Goal: Check status: Check status

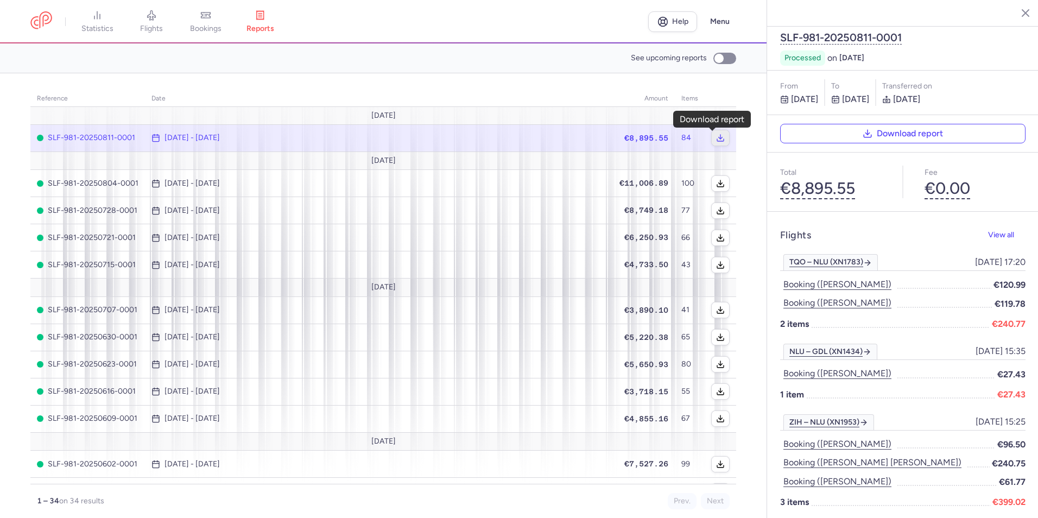
click at [716, 139] on icon "button" at bounding box center [720, 137] width 9 height 9
click at [211, 18] on icon at bounding box center [205, 15] width 11 height 11
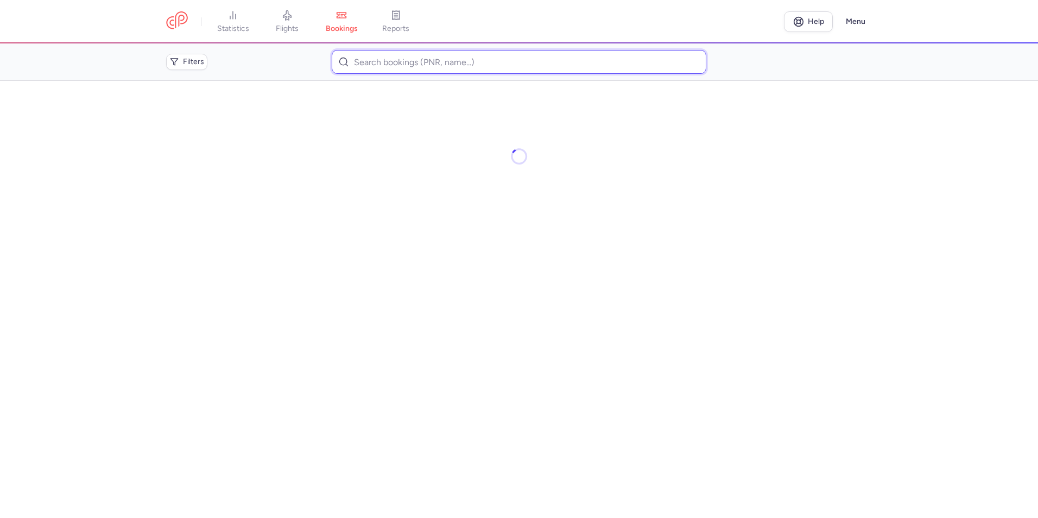
click at [430, 66] on input at bounding box center [519, 62] width 374 height 24
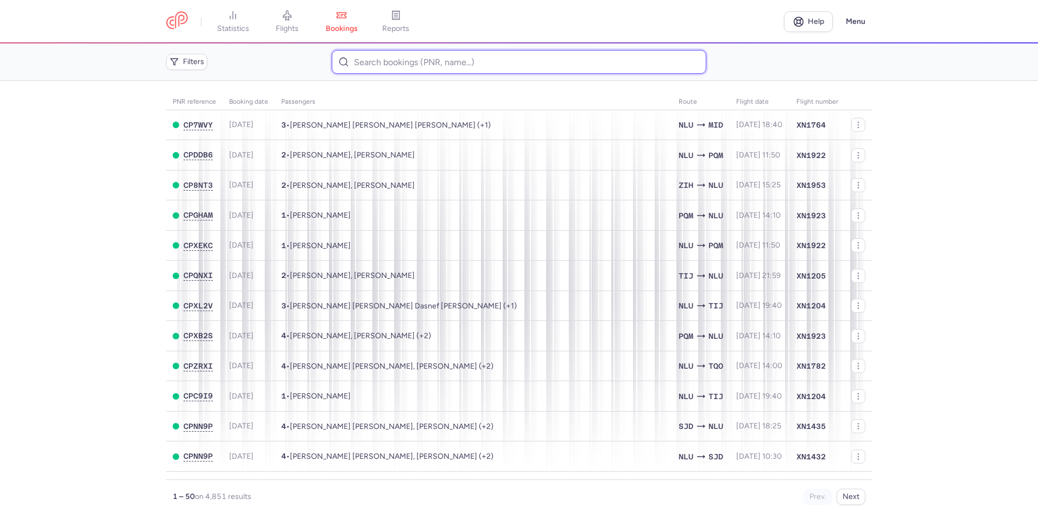
paste input "0053W1"
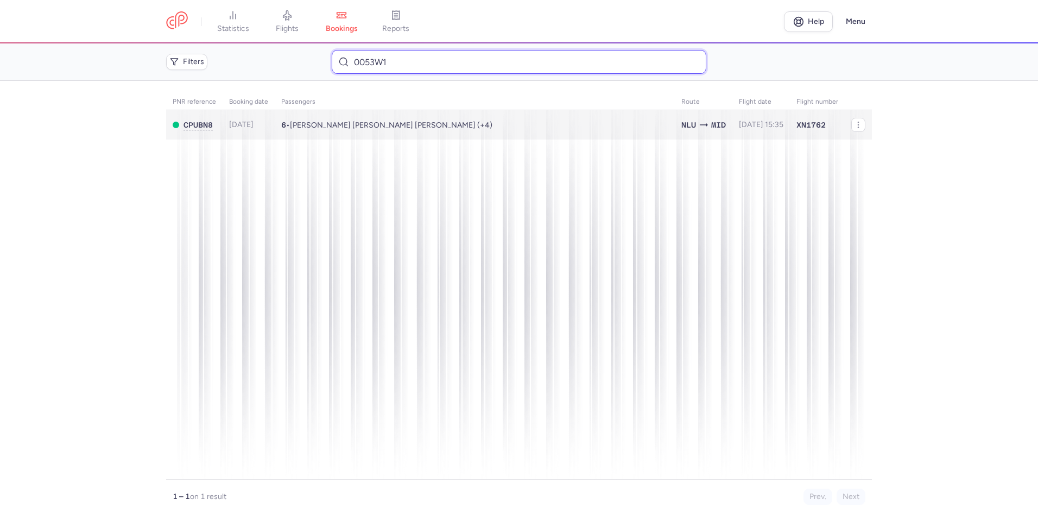
type input "0053W1"
click at [732, 115] on td "6 • [PERSON_NAME] [PERSON_NAME] [PERSON_NAME] (+4)" at bounding box center [761, 125] width 58 height 30
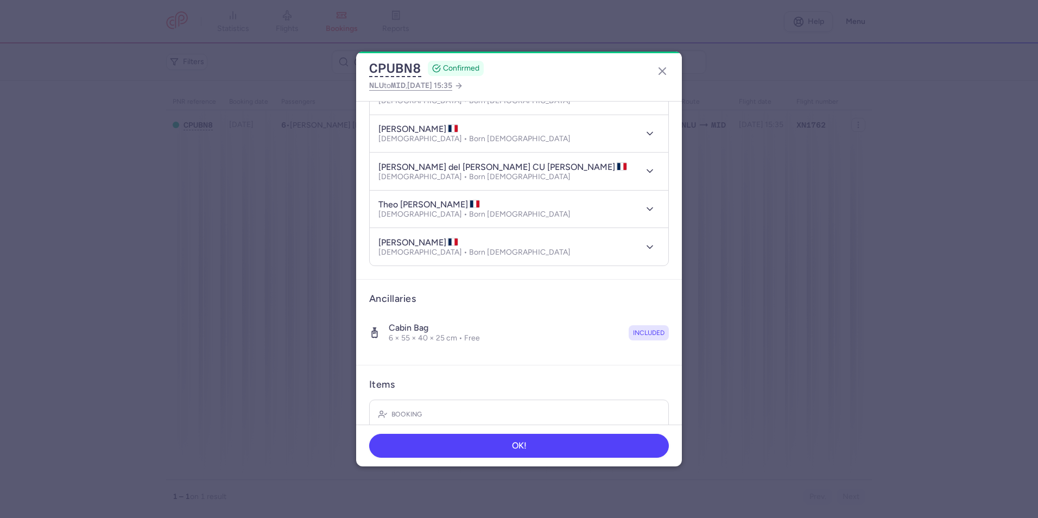
scroll to position [270, 0]
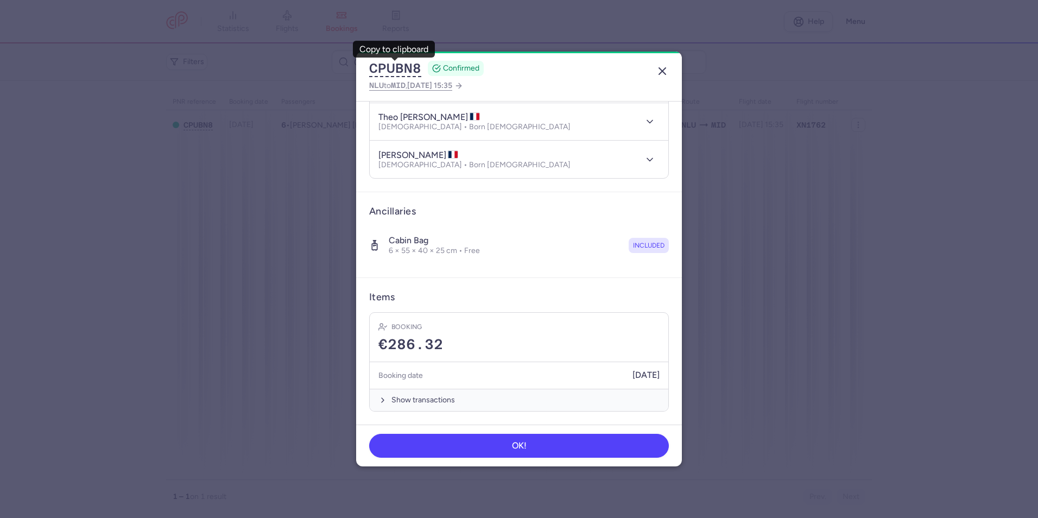
click at [661, 67] on icon "button" at bounding box center [662, 71] width 13 height 13
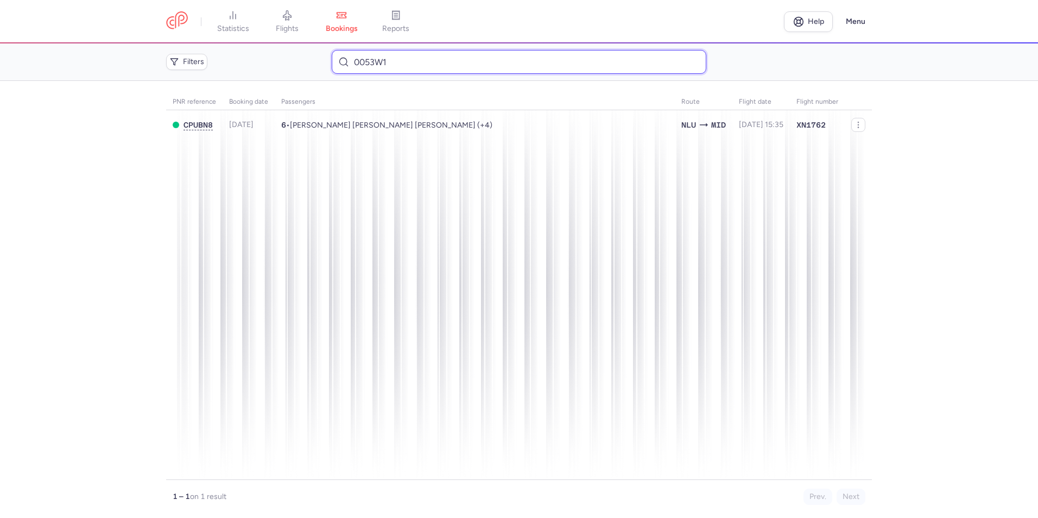
click at [486, 65] on input "0053W1" at bounding box center [519, 62] width 374 height 24
type input "005T40"
click at [392, 63] on input "005T40" at bounding box center [519, 62] width 374 height 24
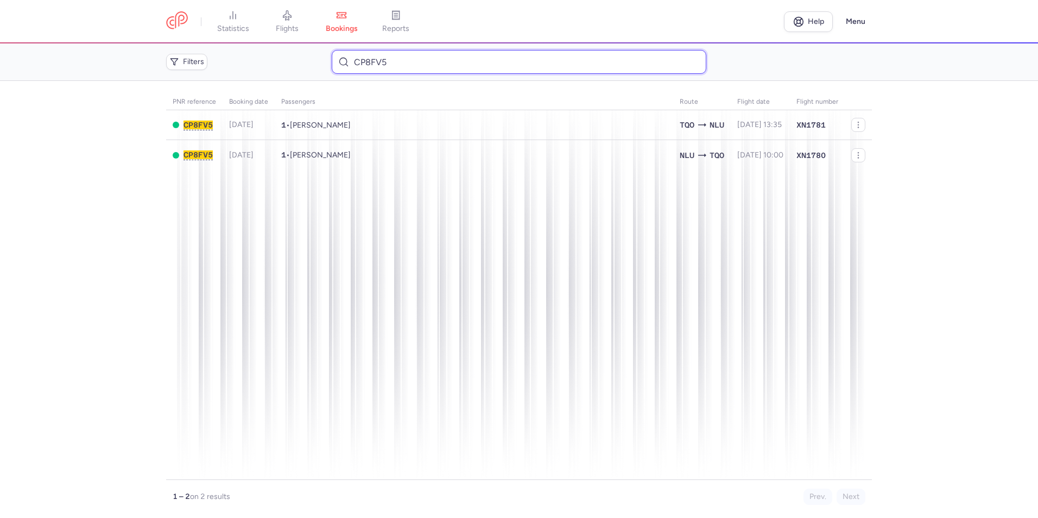
type input "CP8FV5"
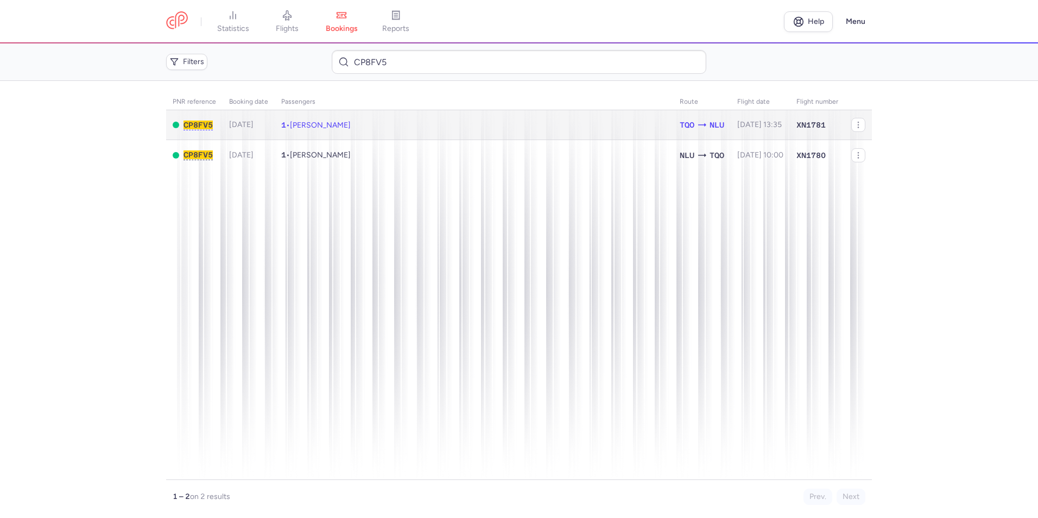
click at [385, 122] on td "1 • [PERSON_NAME]" at bounding box center [474, 125] width 398 height 30
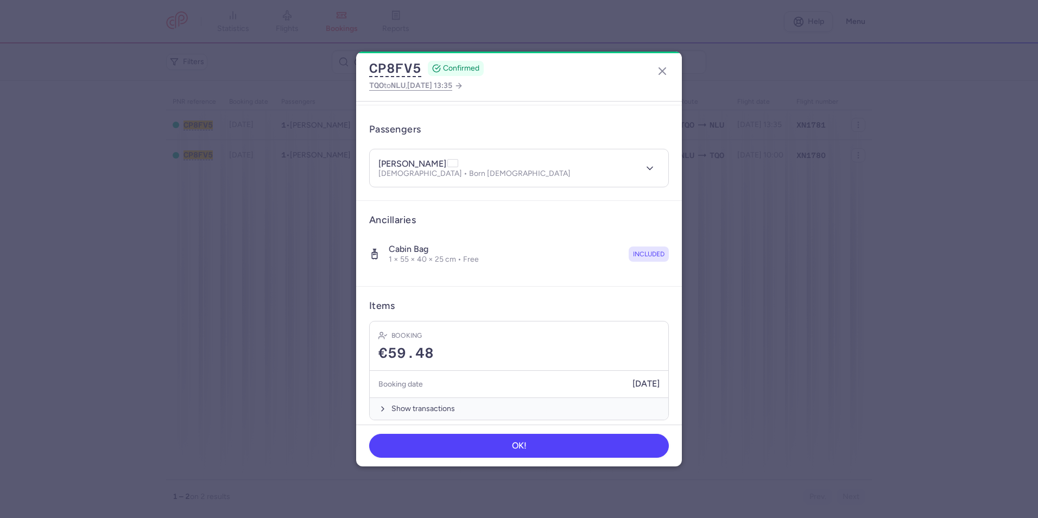
scroll to position [81, 0]
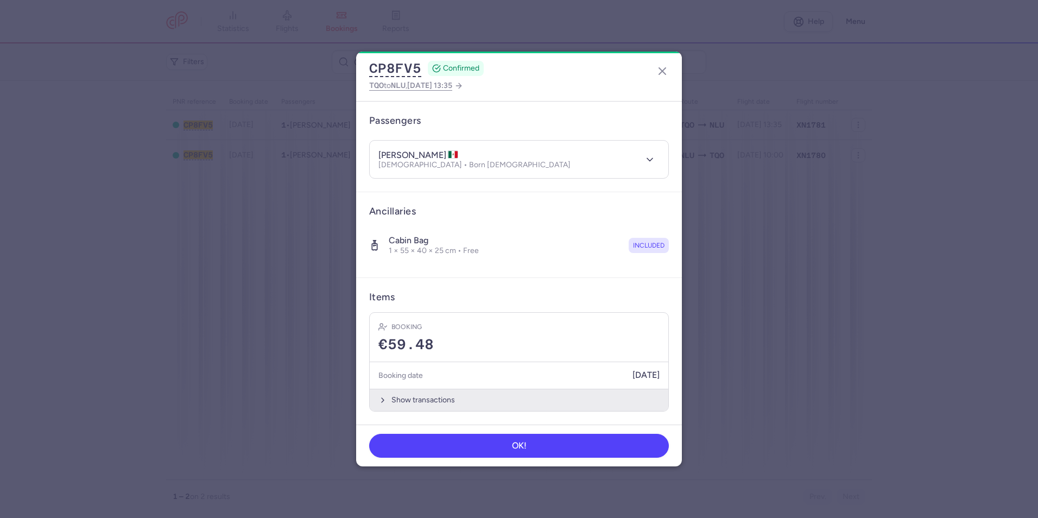
click at [440, 393] on button "Show transactions" at bounding box center [519, 400] width 298 height 22
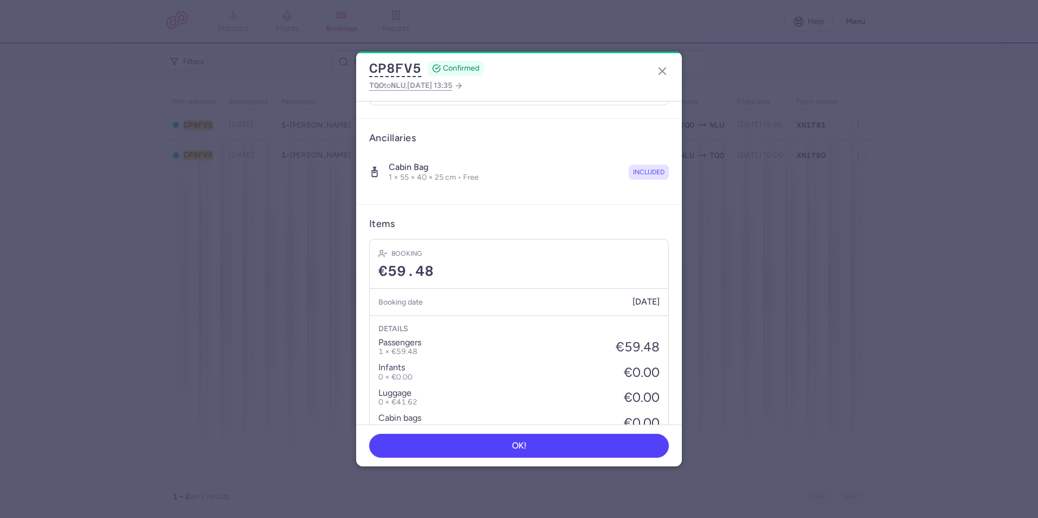
scroll to position [0, 0]
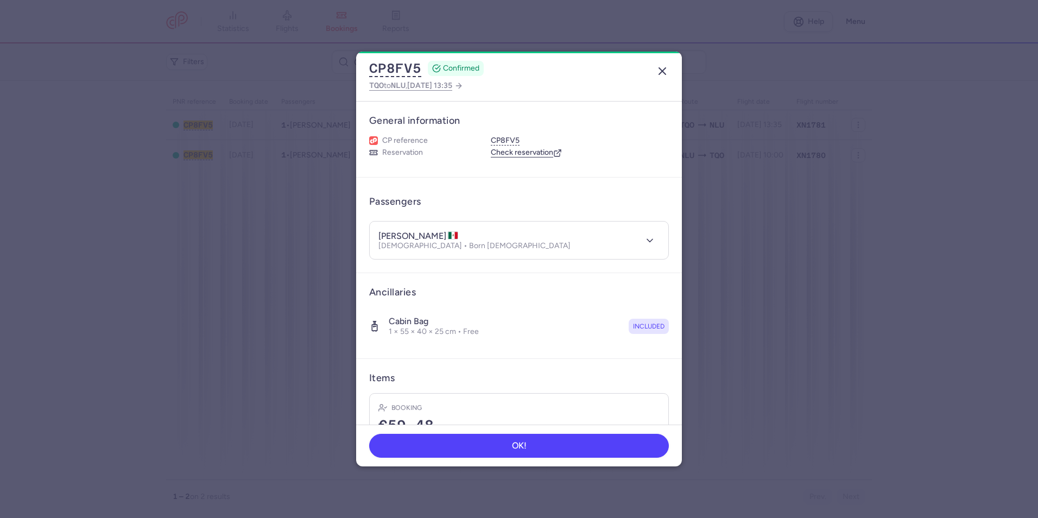
click at [661, 71] on line "button" at bounding box center [662, 71] width 7 height 7
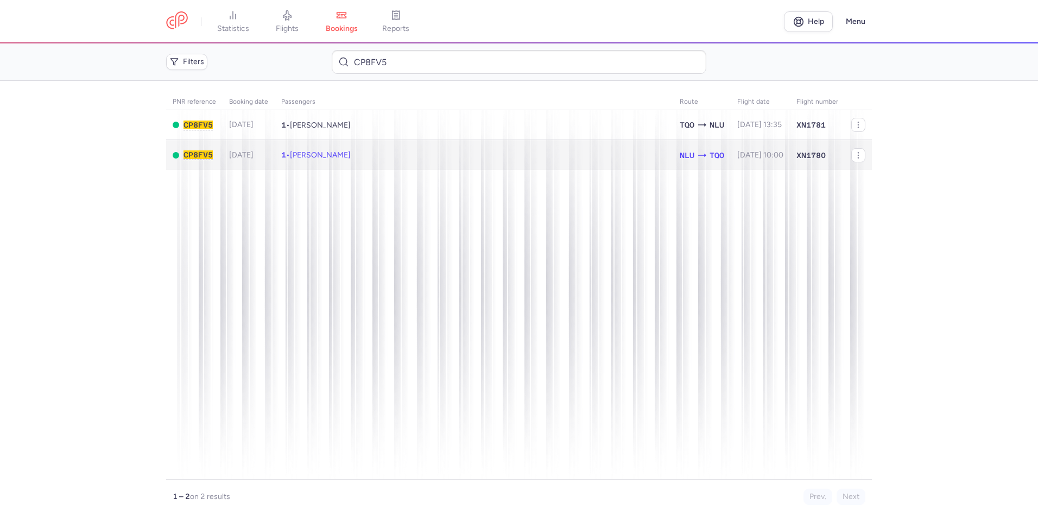
click at [355, 154] on td "1 • [PERSON_NAME]" at bounding box center [474, 155] width 398 height 30
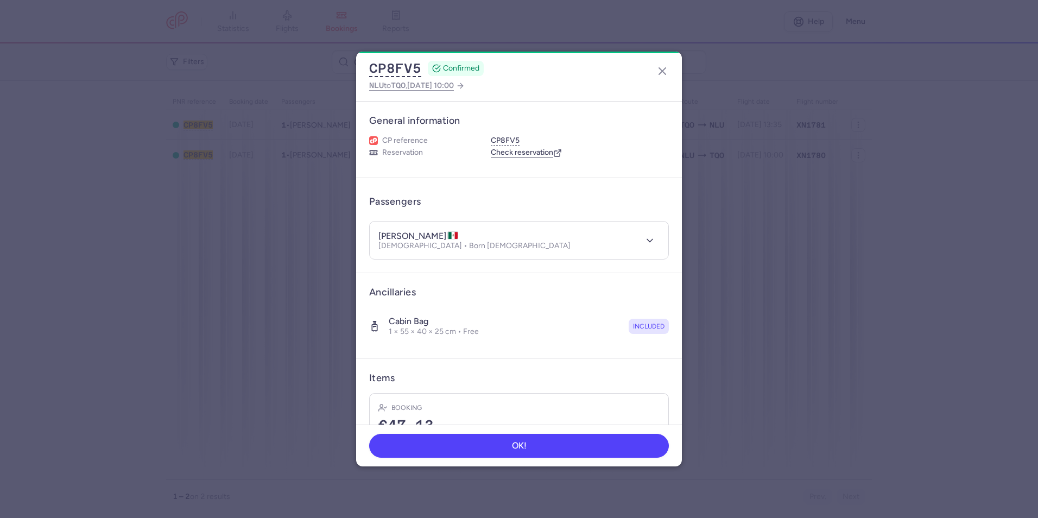
scroll to position [81, 0]
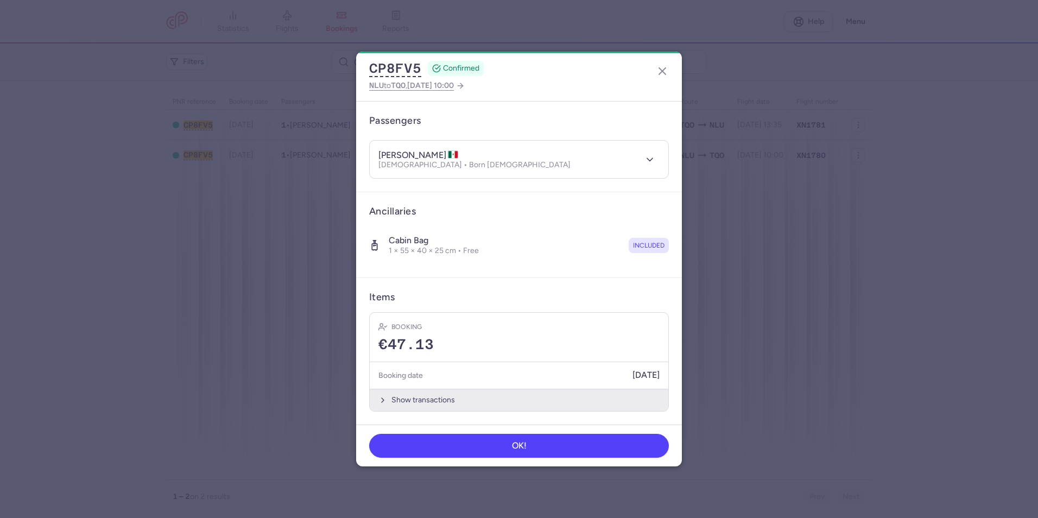
click at [455, 393] on button "Show transactions" at bounding box center [519, 400] width 298 height 22
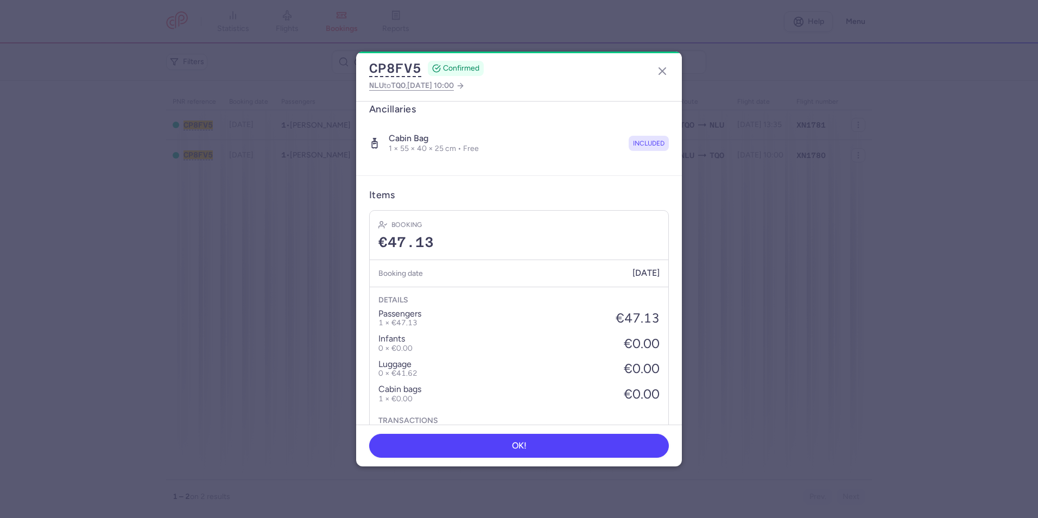
scroll to position [252, 0]
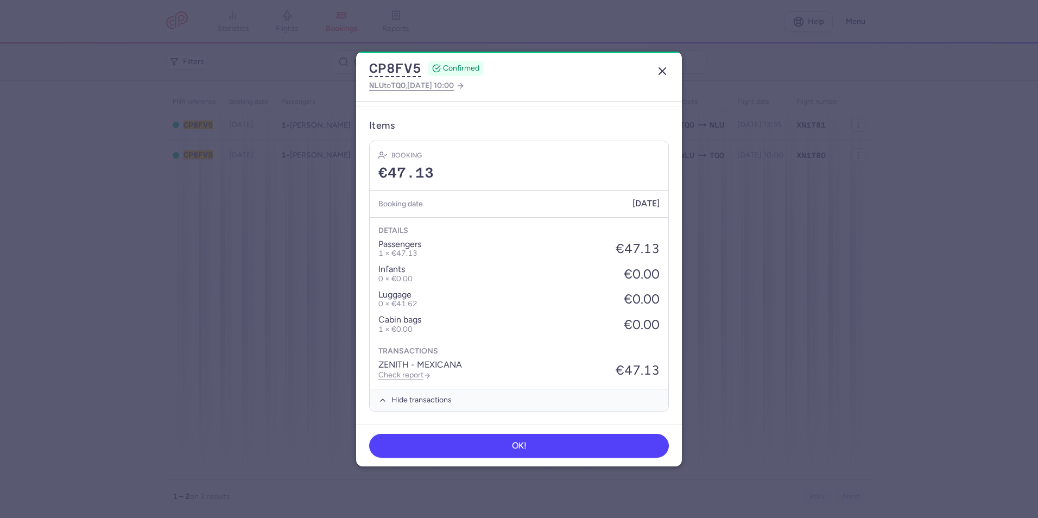
click at [661, 70] on line "button" at bounding box center [662, 71] width 7 height 7
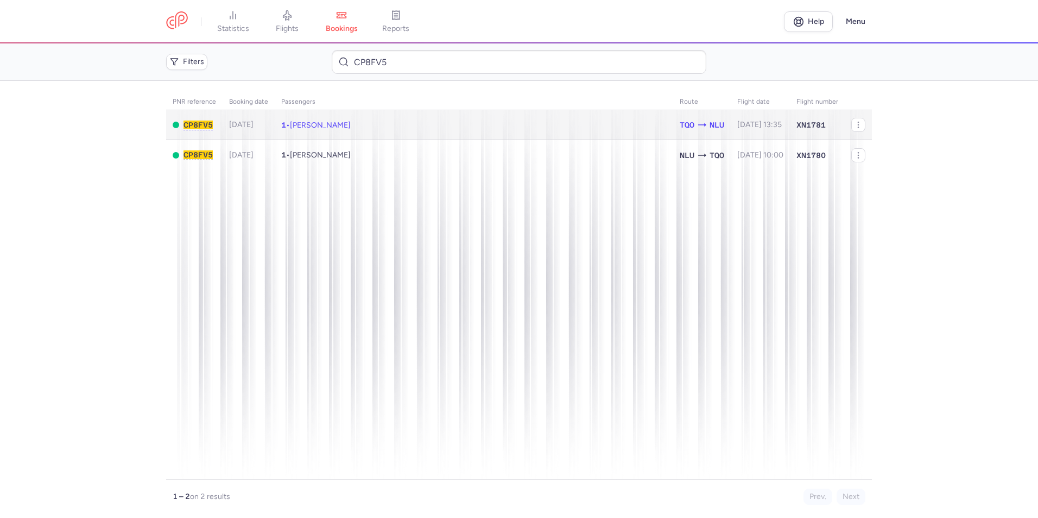
click at [367, 123] on td "1 • [PERSON_NAME]" at bounding box center [474, 125] width 398 height 30
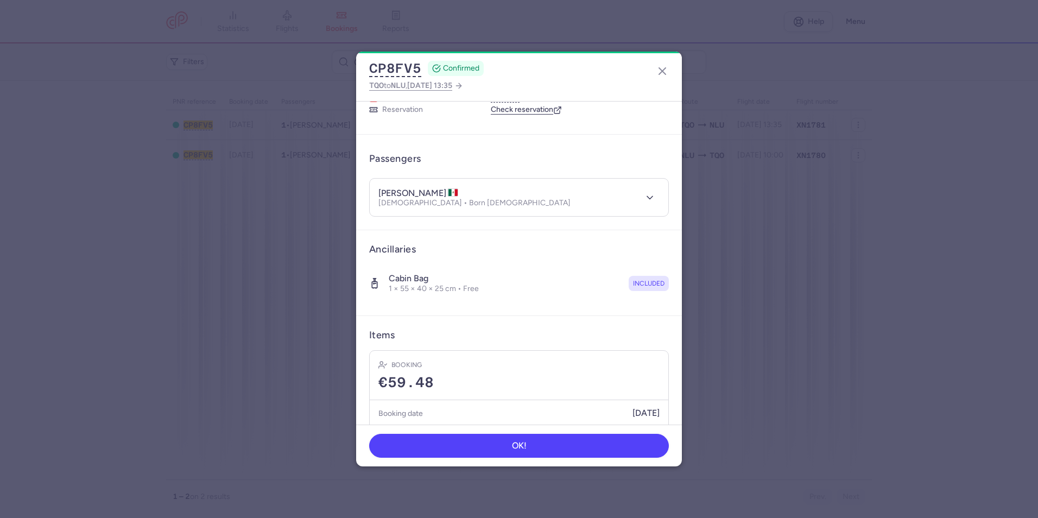
scroll to position [81, 0]
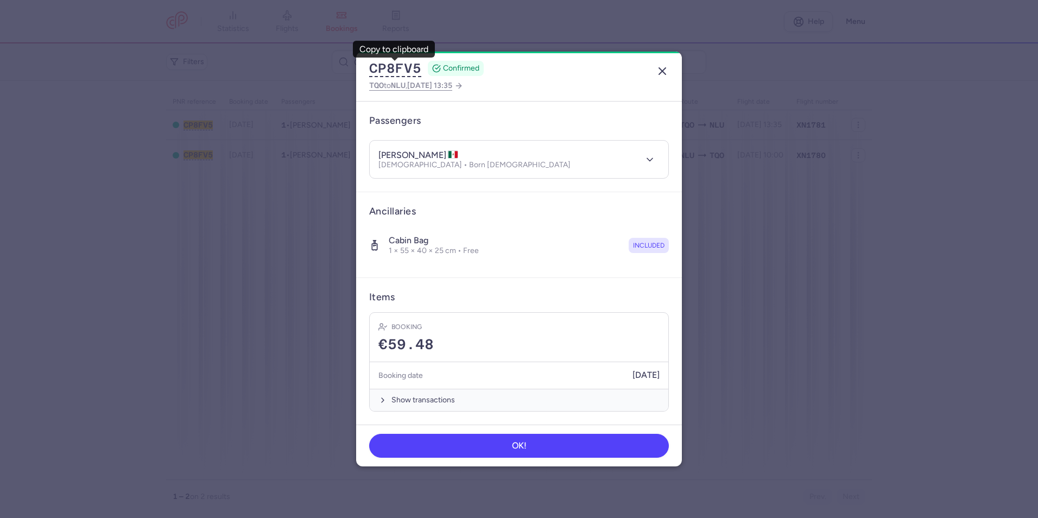
click at [663, 68] on icon "button" at bounding box center [662, 71] width 13 height 13
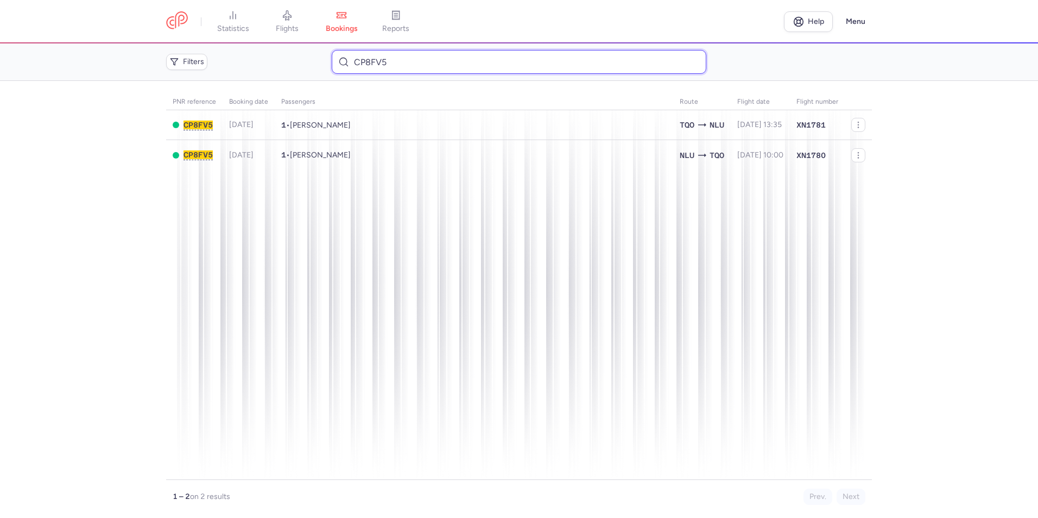
click at [466, 56] on input "CP8FV5" at bounding box center [519, 62] width 374 height 24
click at [464, 57] on input "CP8FV5" at bounding box center [519, 62] width 374 height 24
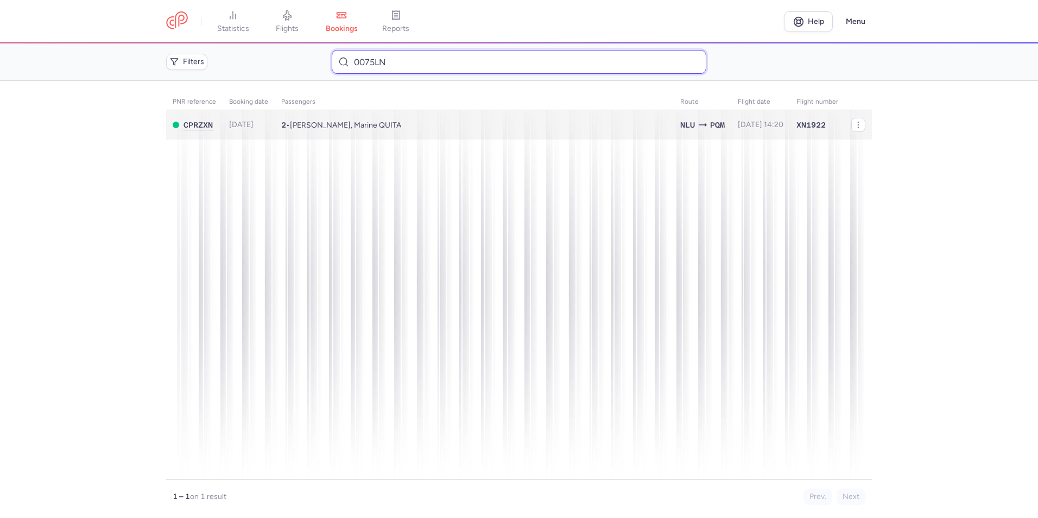
type input "0075LN"
click at [731, 119] on td "2 • [PERSON_NAME], Marine QUITA" at bounding box center [760, 125] width 59 height 30
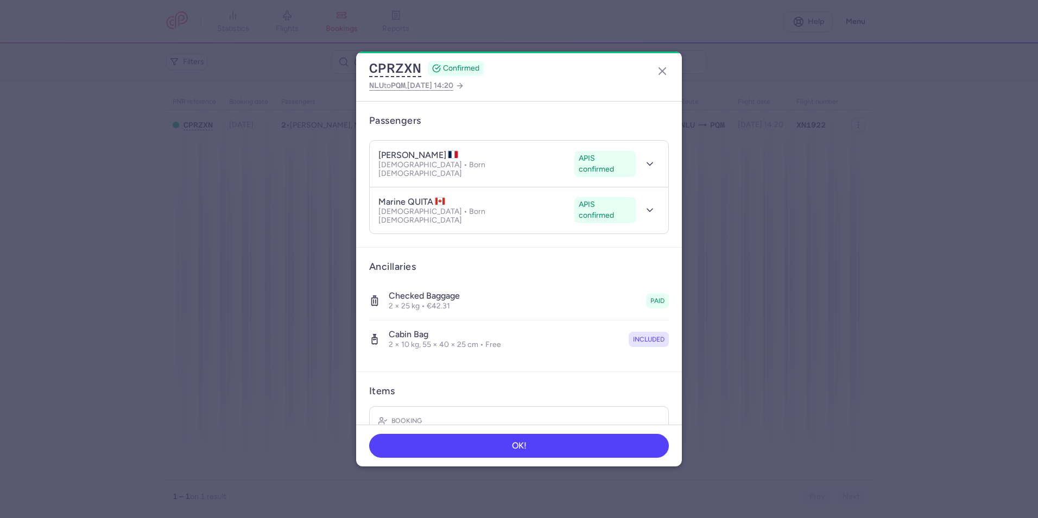
scroll to position [157, 0]
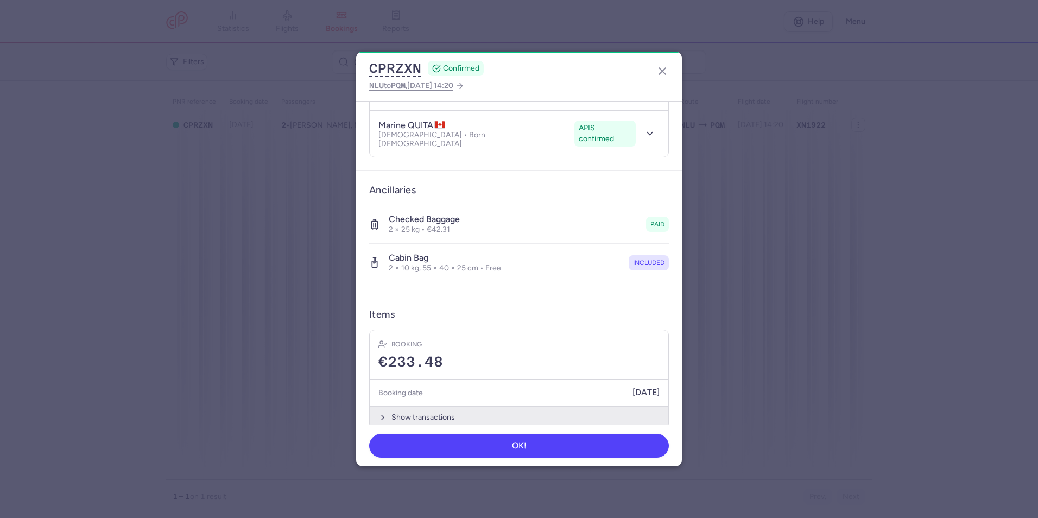
click at [459, 406] on button "Show transactions" at bounding box center [519, 417] width 298 height 22
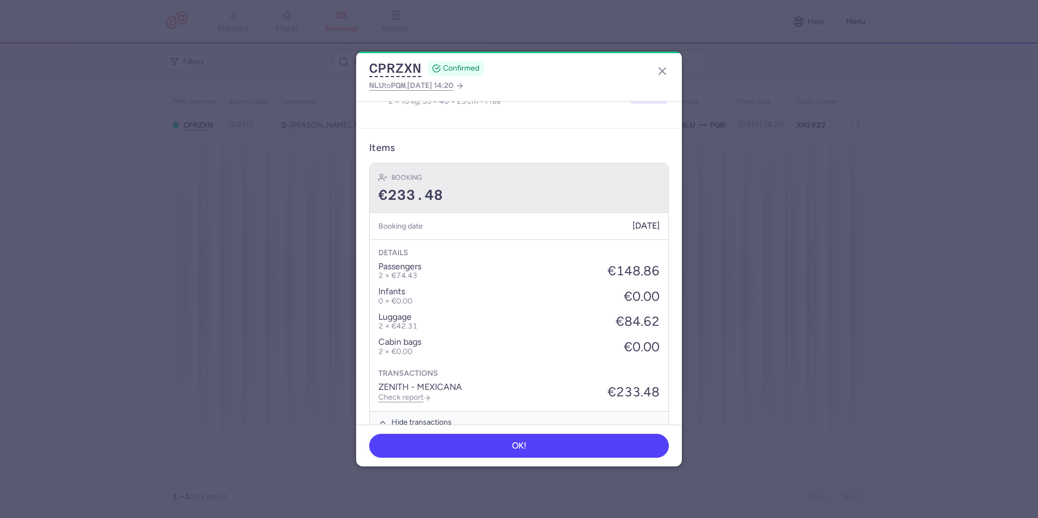
scroll to position [328, 0]
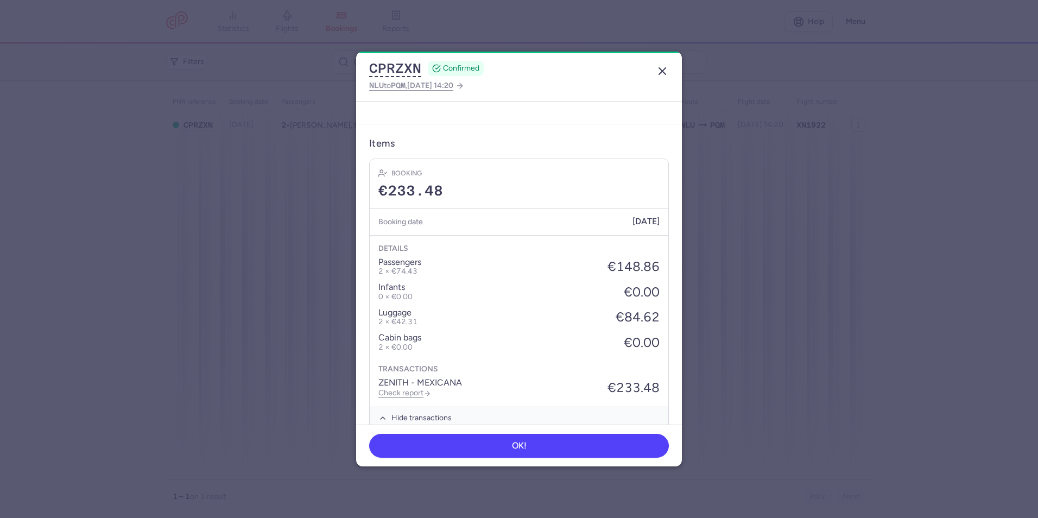
click at [660, 72] on line "button" at bounding box center [662, 71] width 7 height 7
